Goal: Navigation & Orientation: Find specific page/section

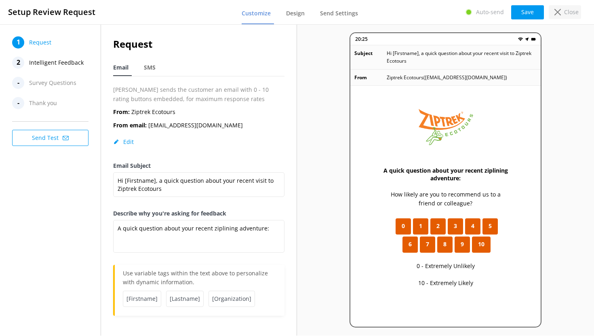
click at [566, 11] on p "Close" at bounding box center [571, 12] width 15 height 9
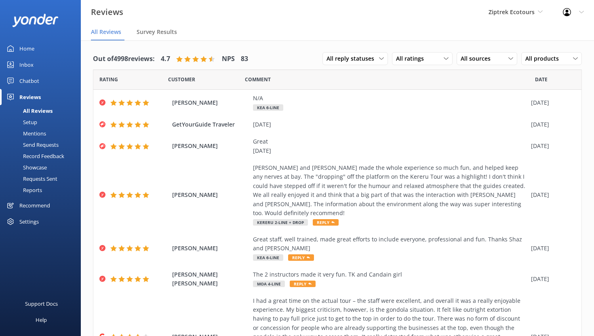
click at [33, 48] on div "Home" at bounding box center [26, 48] width 15 height 16
